Goal: Task Accomplishment & Management: Complete application form

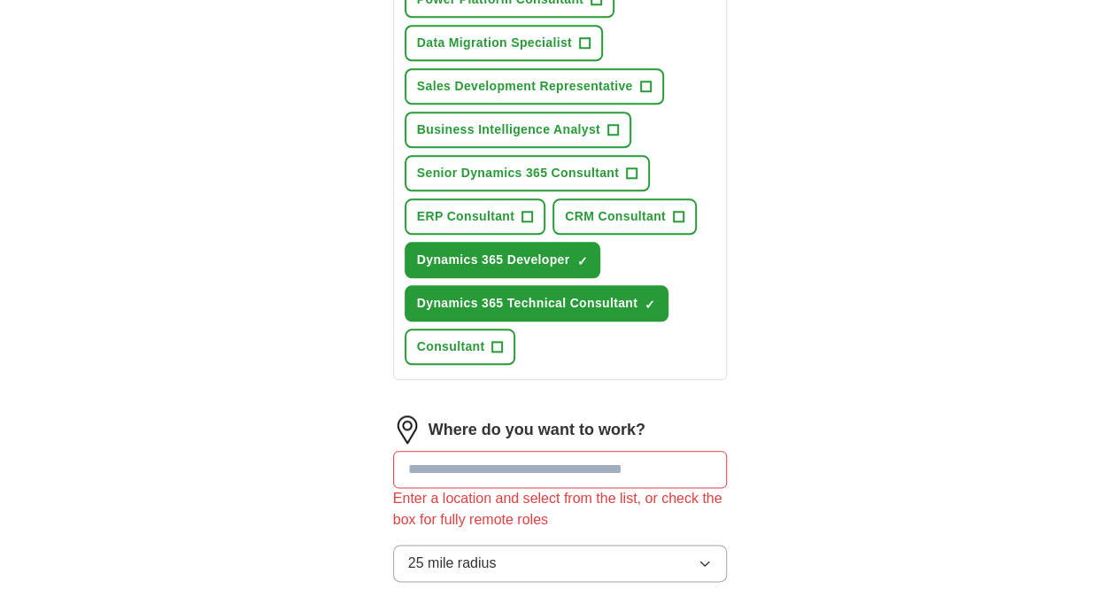
click at [452, 451] on input at bounding box center [560, 469] width 335 height 37
paste input "**********"
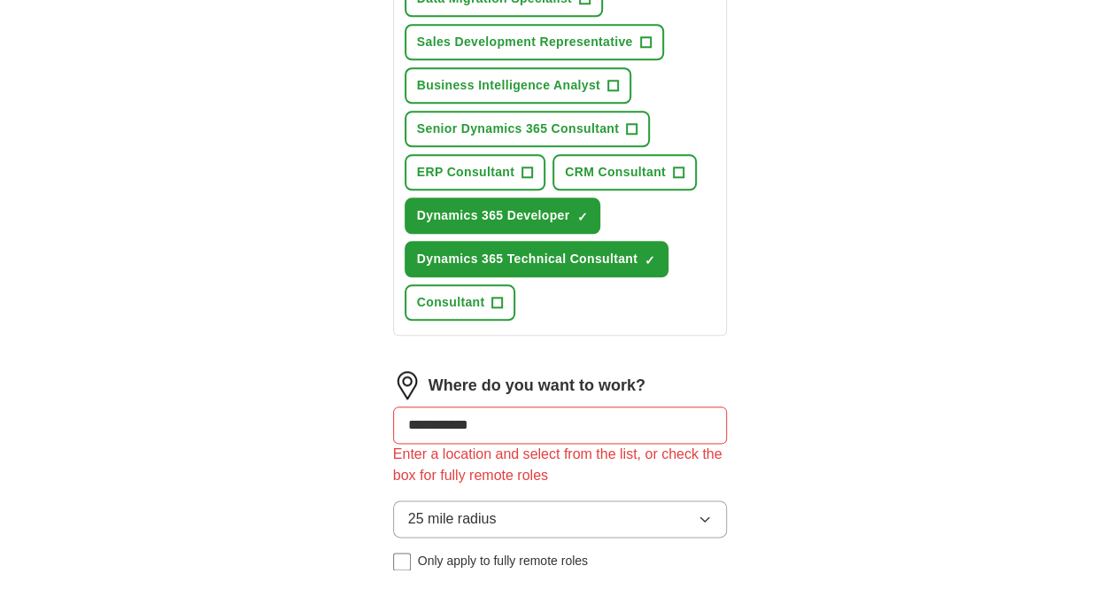
scroll to position [840, 0]
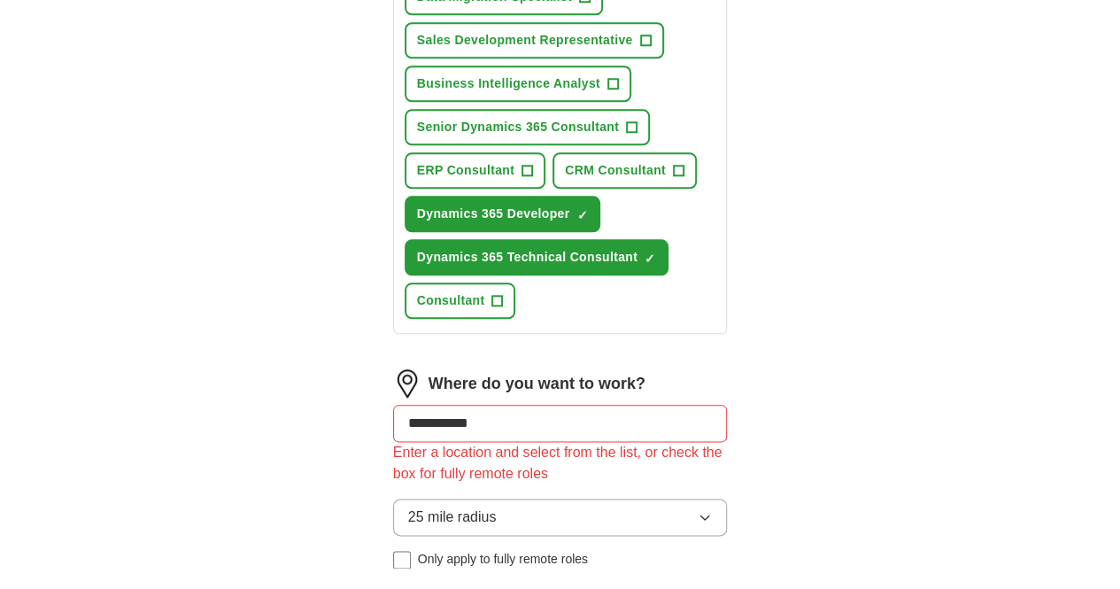
type input "**********"
click at [551, 498] on button "25 mile radius" at bounding box center [560, 516] width 335 height 37
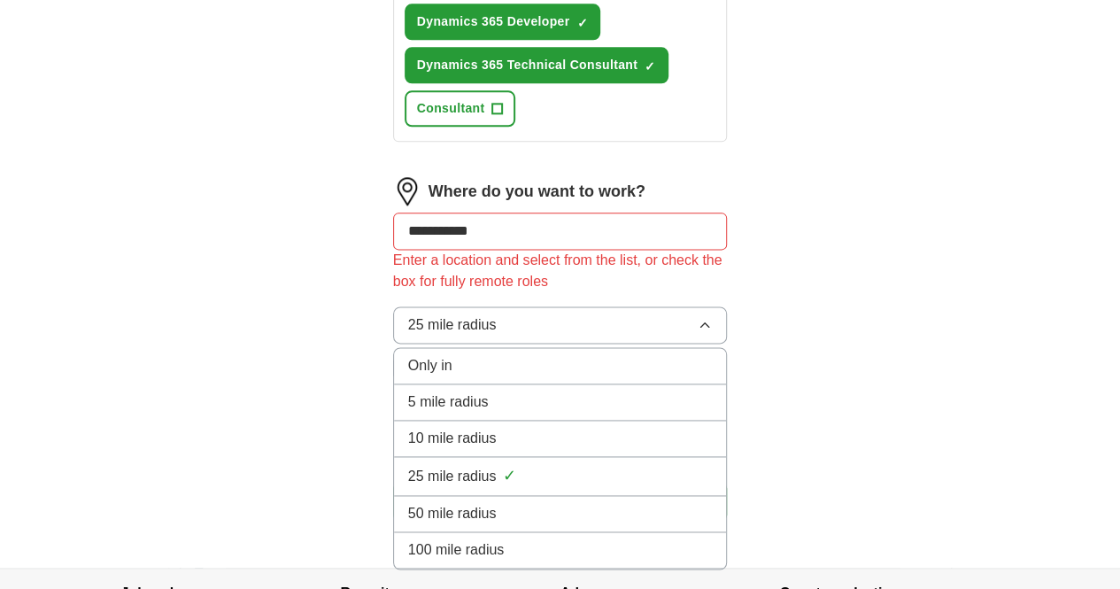
scroll to position [1032, 0]
click at [443, 356] on div "Only in" at bounding box center [560, 366] width 305 height 21
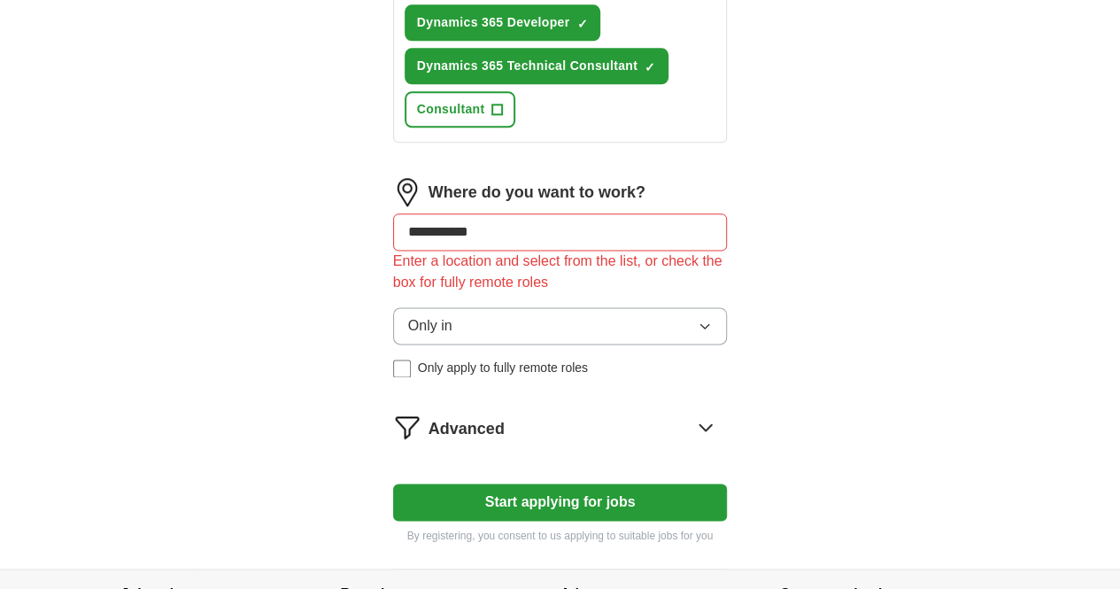
click at [393, 359] on label "Only apply to fully remote roles" at bounding box center [560, 368] width 335 height 19
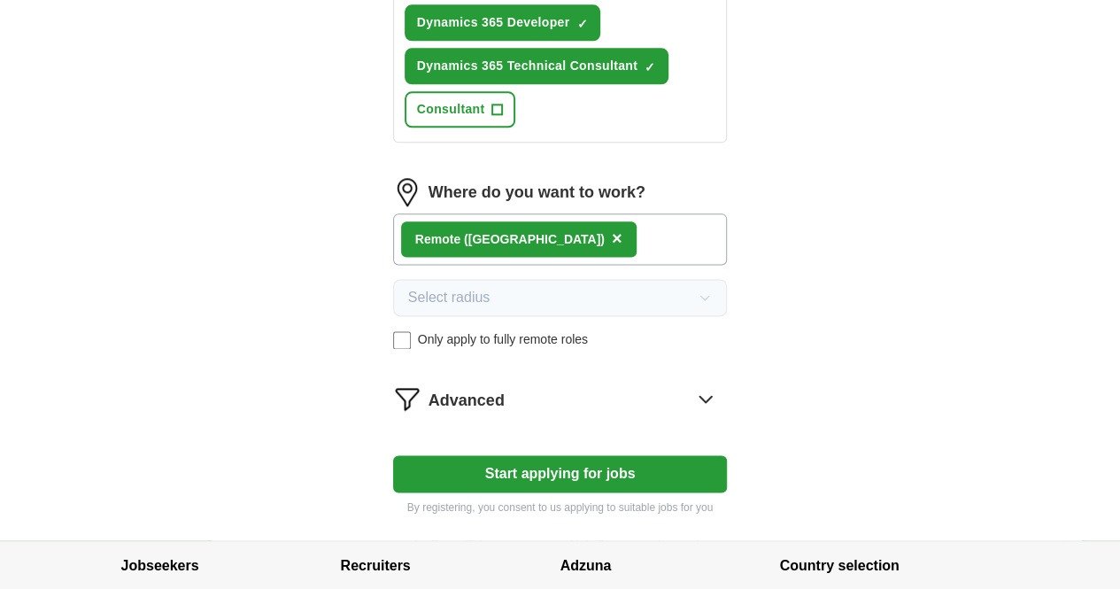
click at [537, 455] on button "Start applying for jobs" at bounding box center [560, 473] width 335 height 37
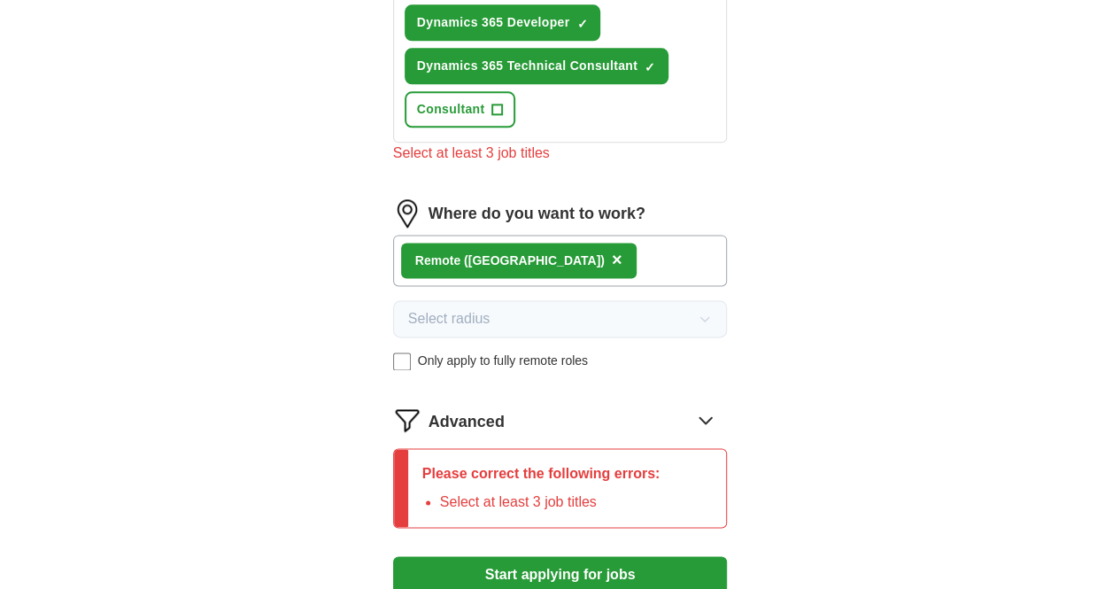
click at [458, 410] on span "Advanced" at bounding box center [467, 422] width 76 height 24
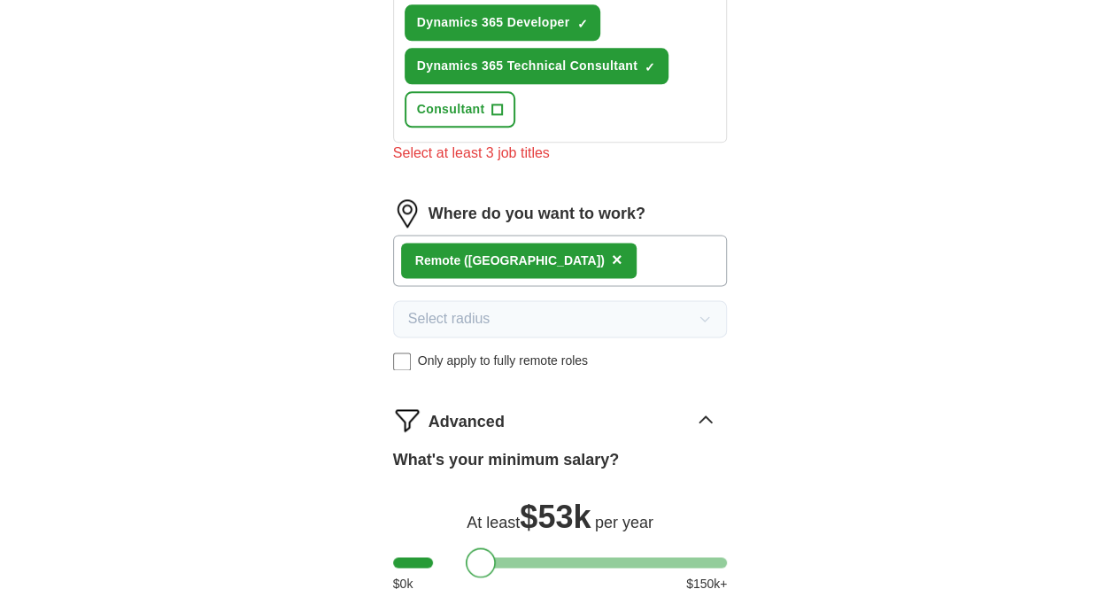
click at [449, 557] on div at bounding box center [560, 562] width 335 height 11
click at [645, 557] on div at bounding box center [560, 562] width 335 height 11
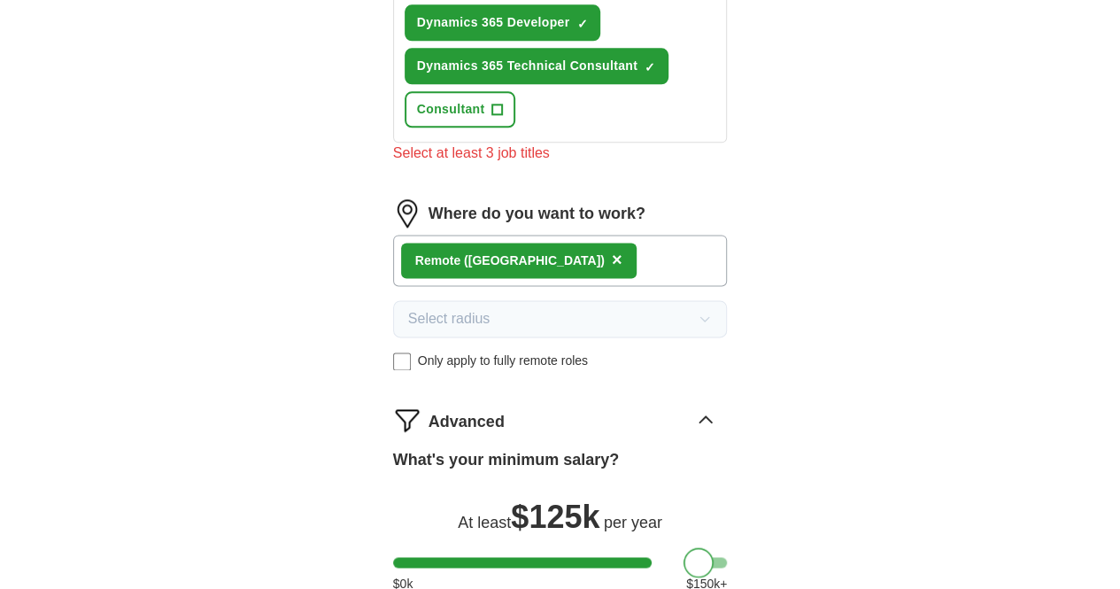
click at [668, 557] on div at bounding box center [560, 562] width 335 height 11
click at [684, 547] on div at bounding box center [699, 562] width 30 height 30
click at [691, 557] on div at bounding box center [560, 562] width 335 height 11
click at [708, 547] on div at bounding box center [723, 562] width 30 height 30
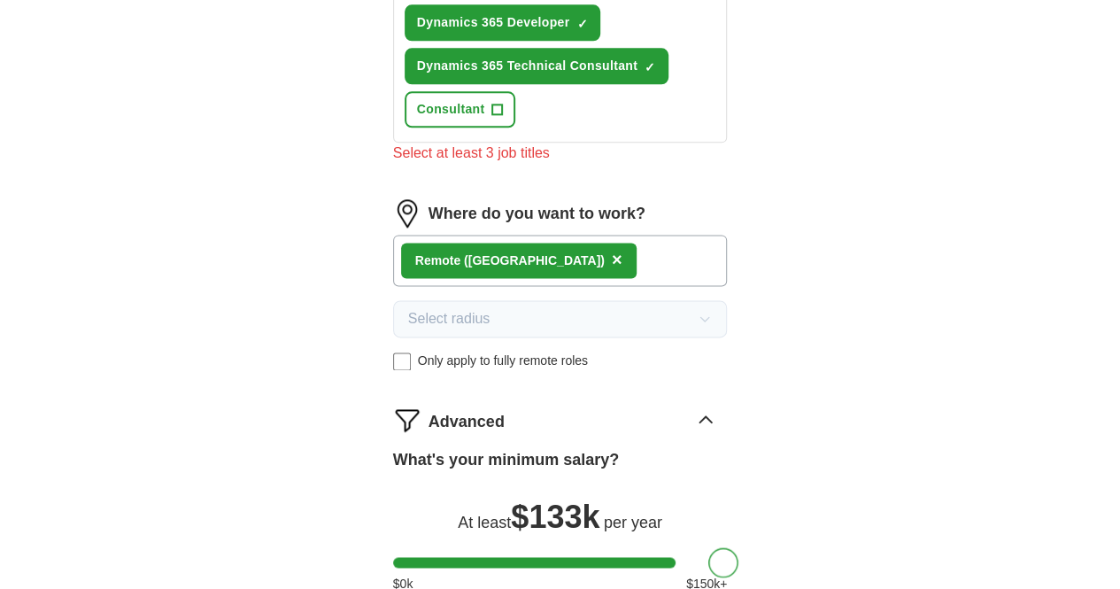
click at [708, 547] on div at bounding box center [723, 562] width 30 height 30
click at [676, 557] on div at bounding box center [560, 562] width 335 height 11
click at [693, 547] on div at bounding box center [708, 562] width 30 height 30
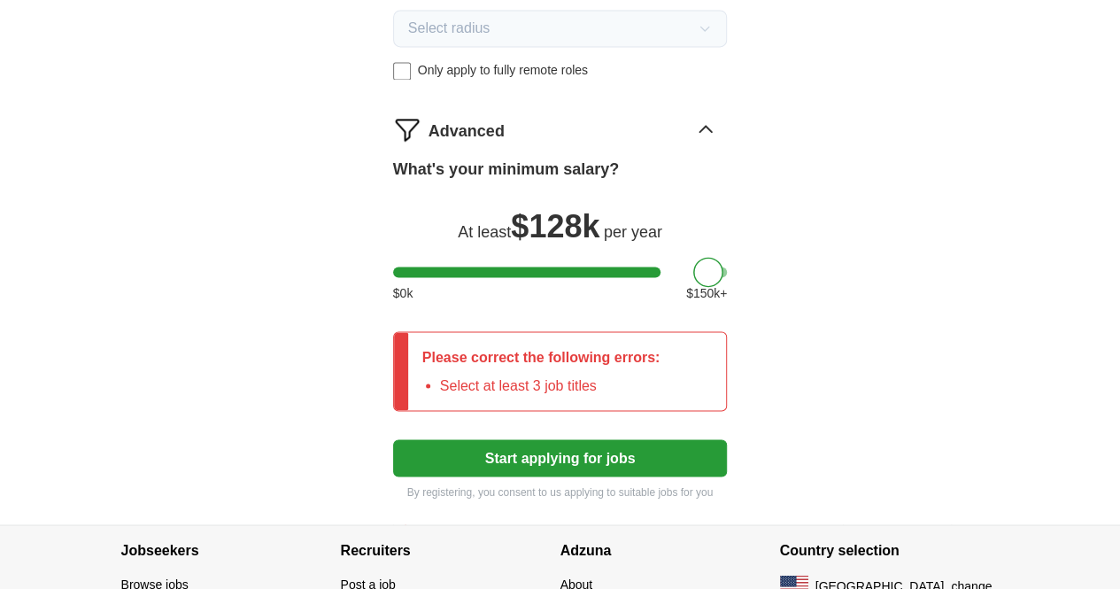
click at [593, 439] on button "Start applying for jobs" at bounding box center [560, 457] width 335 height 37
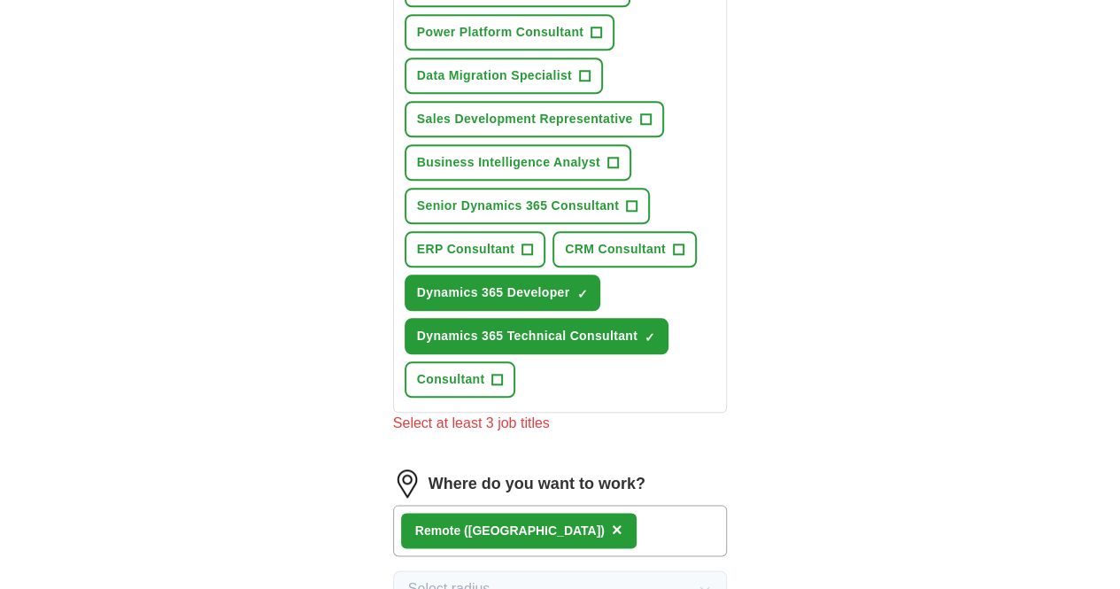
scroll to position [759, 0]
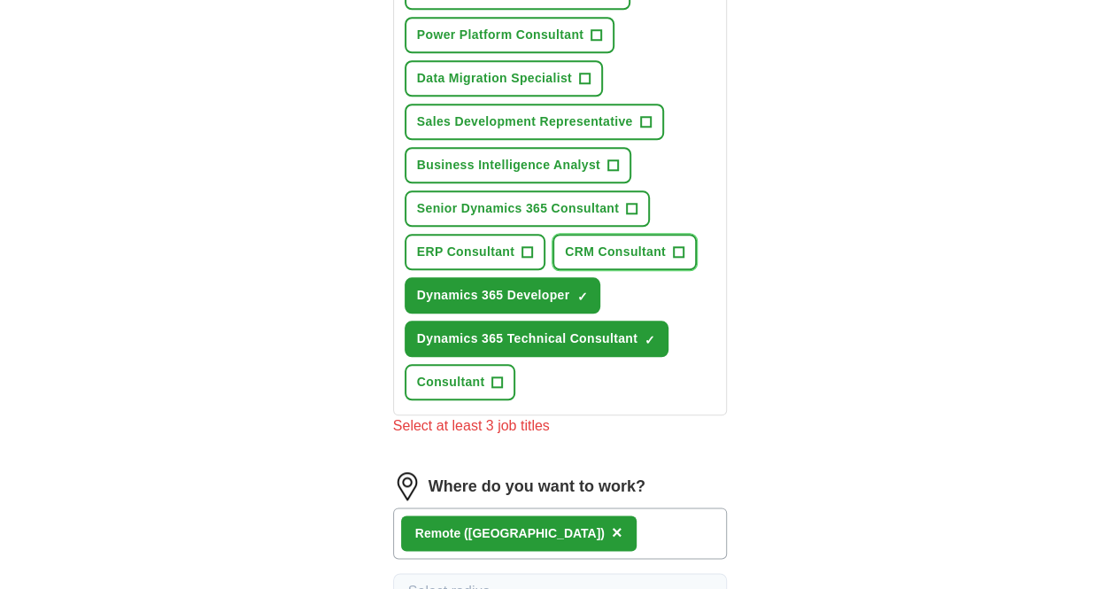
click at [553, 234] on button "CRM Consultant +" at bounding box center [625, 252] width 144 height 36
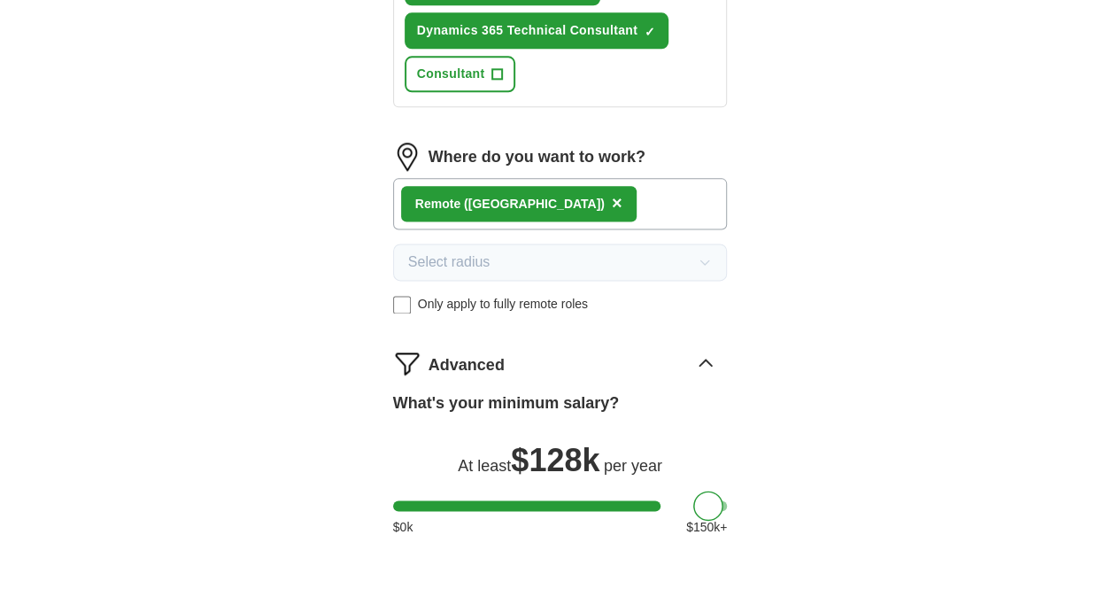
scroll to position [1222, 0]
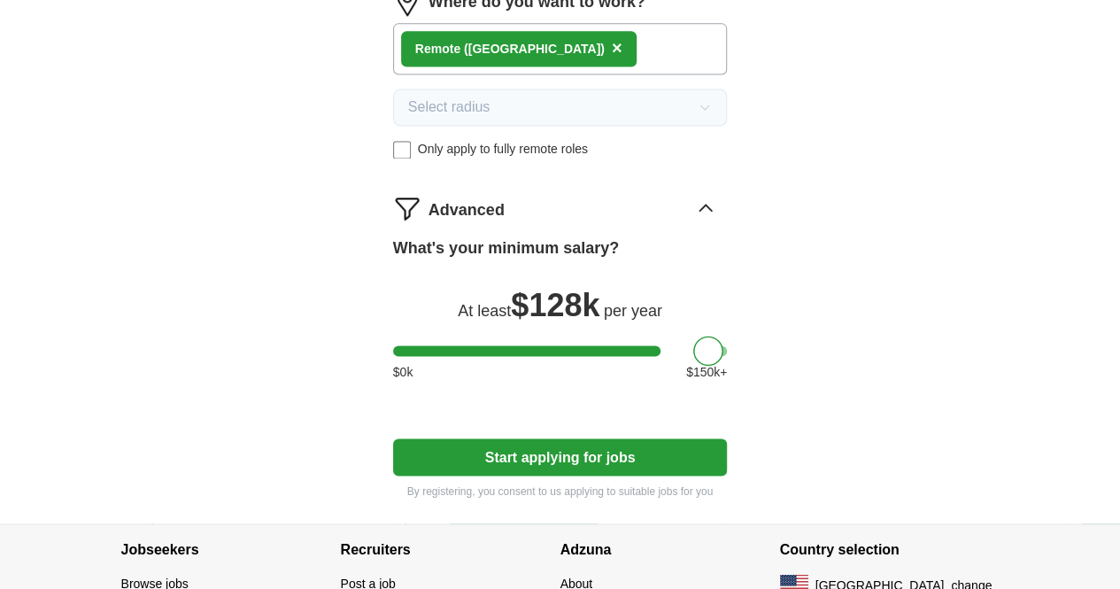
click at [568, 438] on button "Start applying for jobs" at bounding box center [560, 456] width 335 height 37
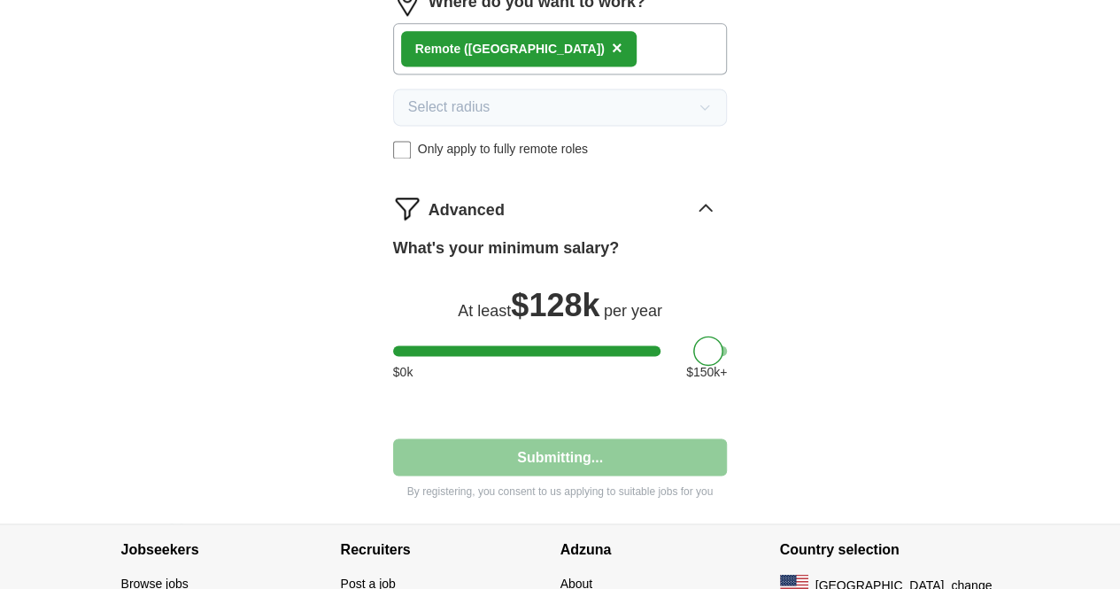
select select "**"
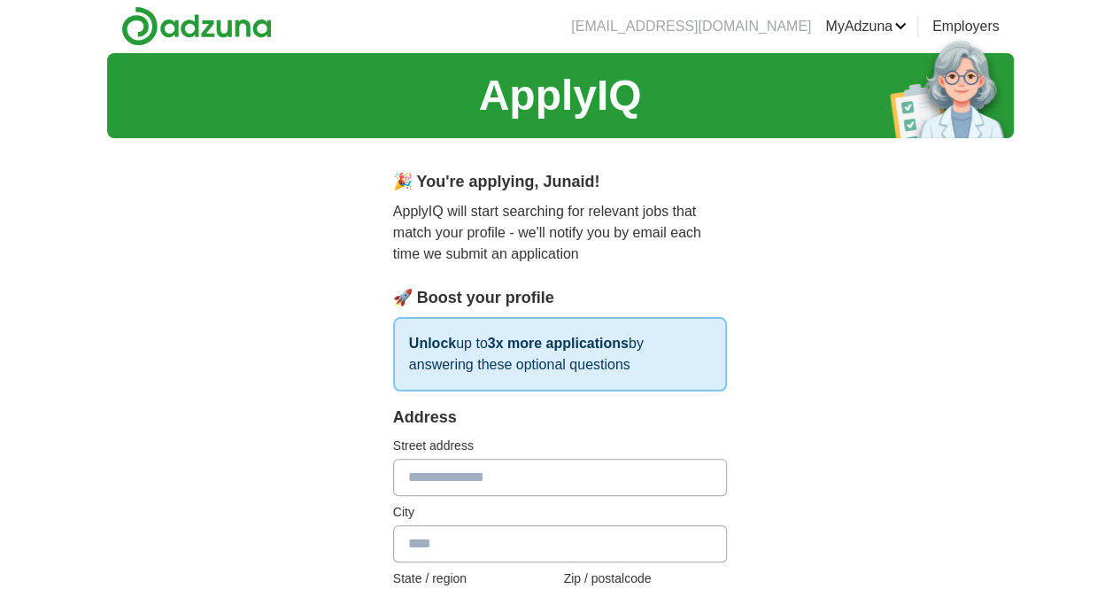
scroll to position [0, 0]
